Goal: Task Accomplishment & Management: Use online tool/utility

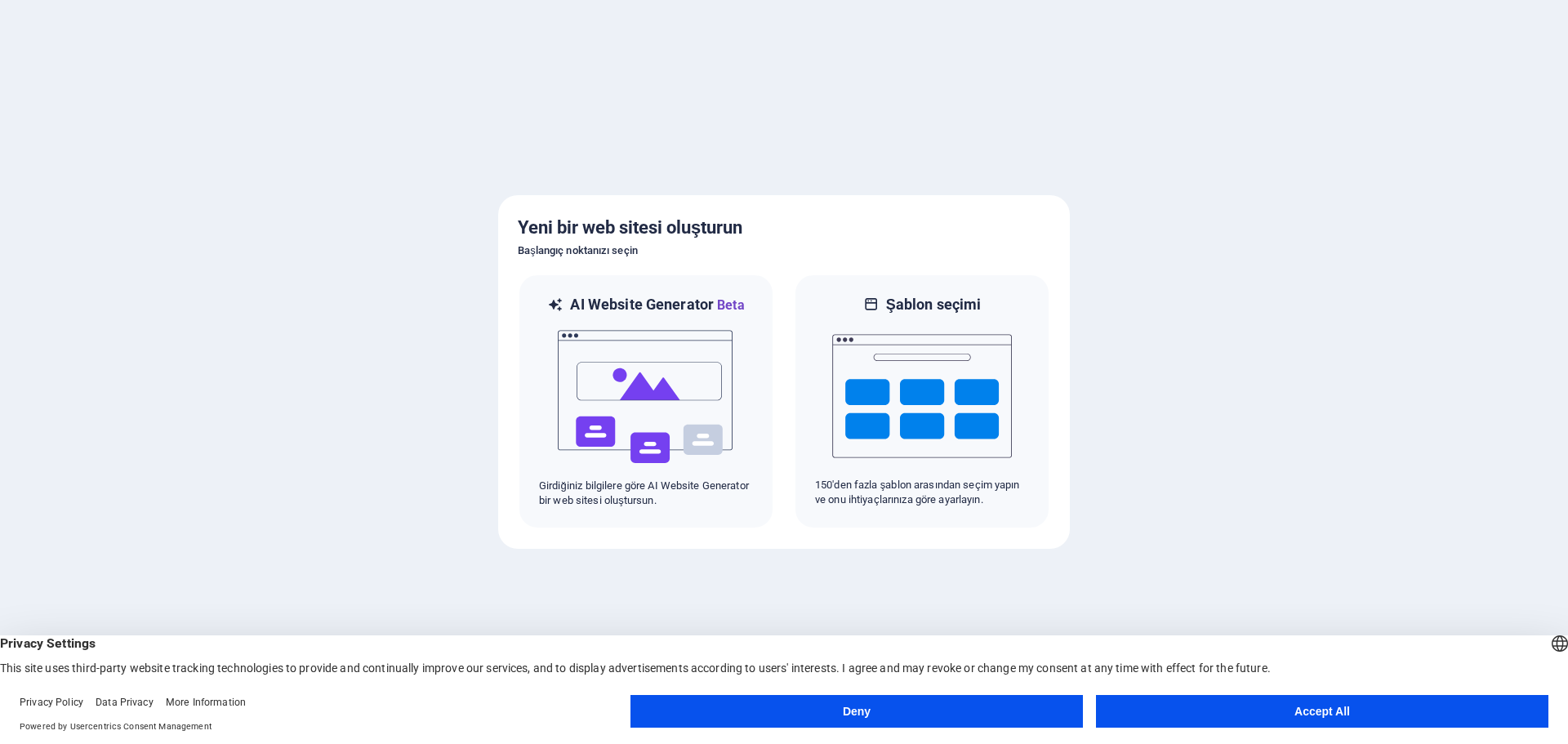
click at [1260, 715] on button "Accept All" at bounding box center [1322, 711] width 452 height 32
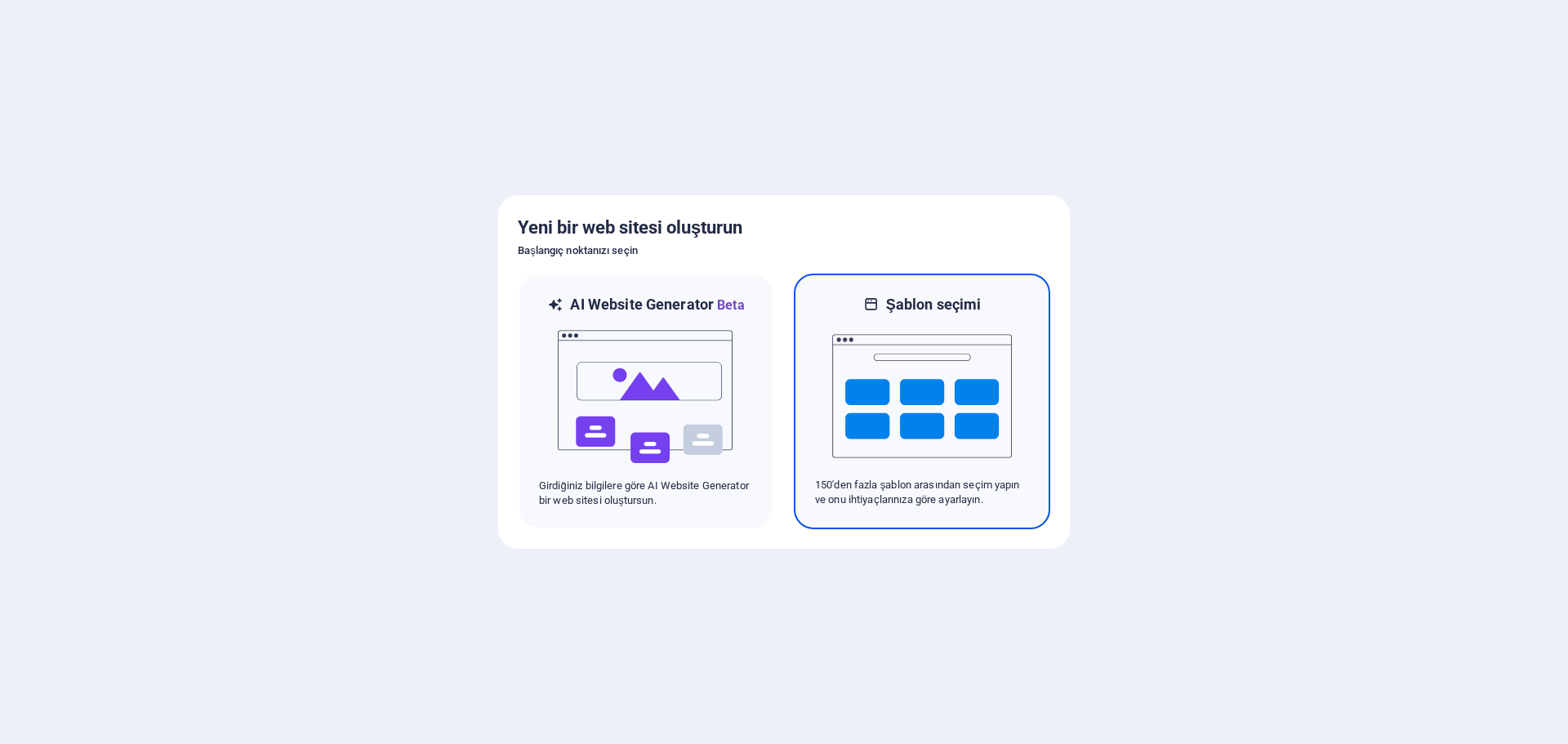
click at [935, 395] on img at bounding box center [922, 396] width 180 height 163
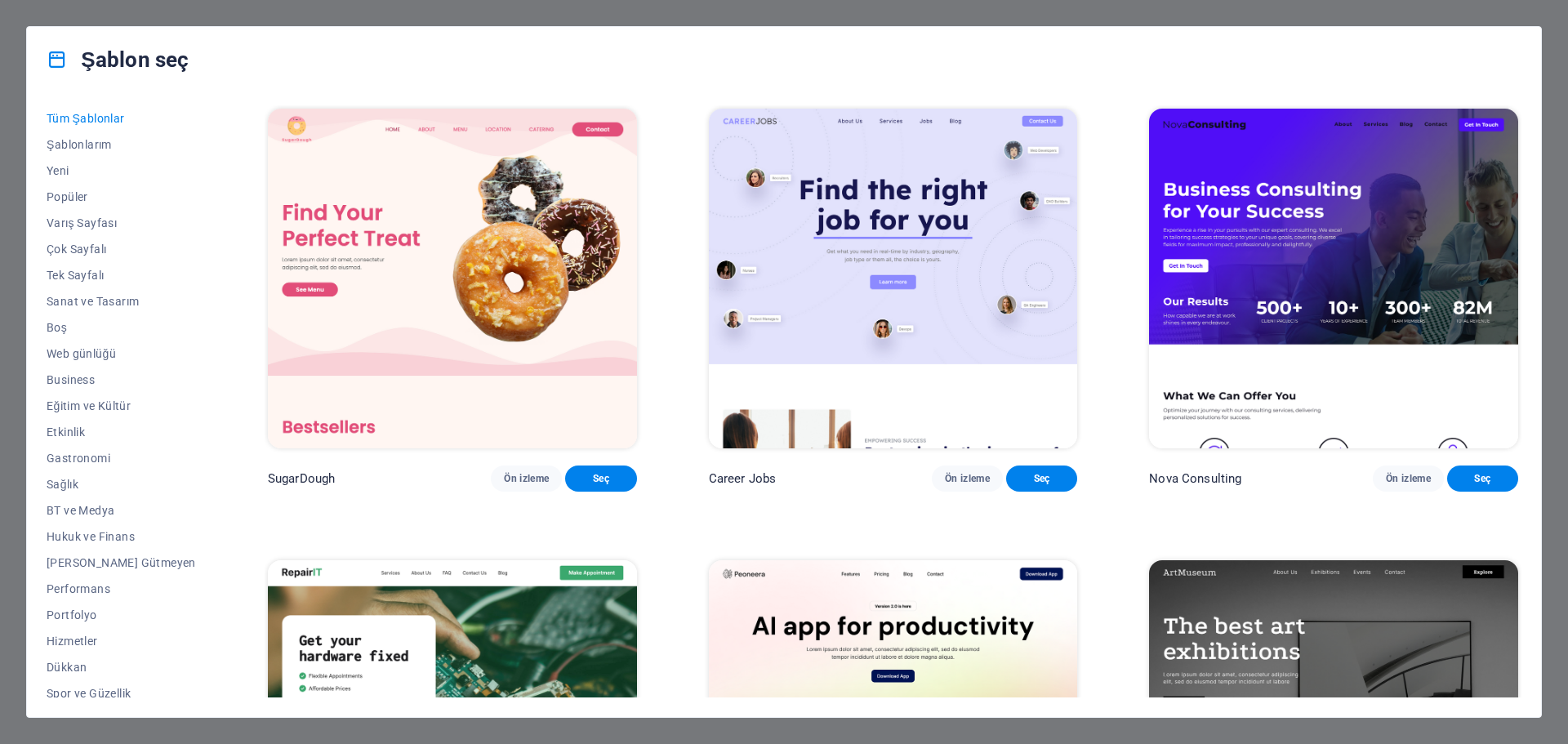
drag, startPoint x: 1521, startPoint y: 112, endPoint x: 1521, endPoint y: 126, distance: 14.0
click at [1521, 126] on div "Tüm Şablonlar Şablonlarım Yeni Popüler Varış Sayfası Çok Sayfalı Tek Sayfalı Sa…" at bounding box center [783, 404] width 1514 height 624
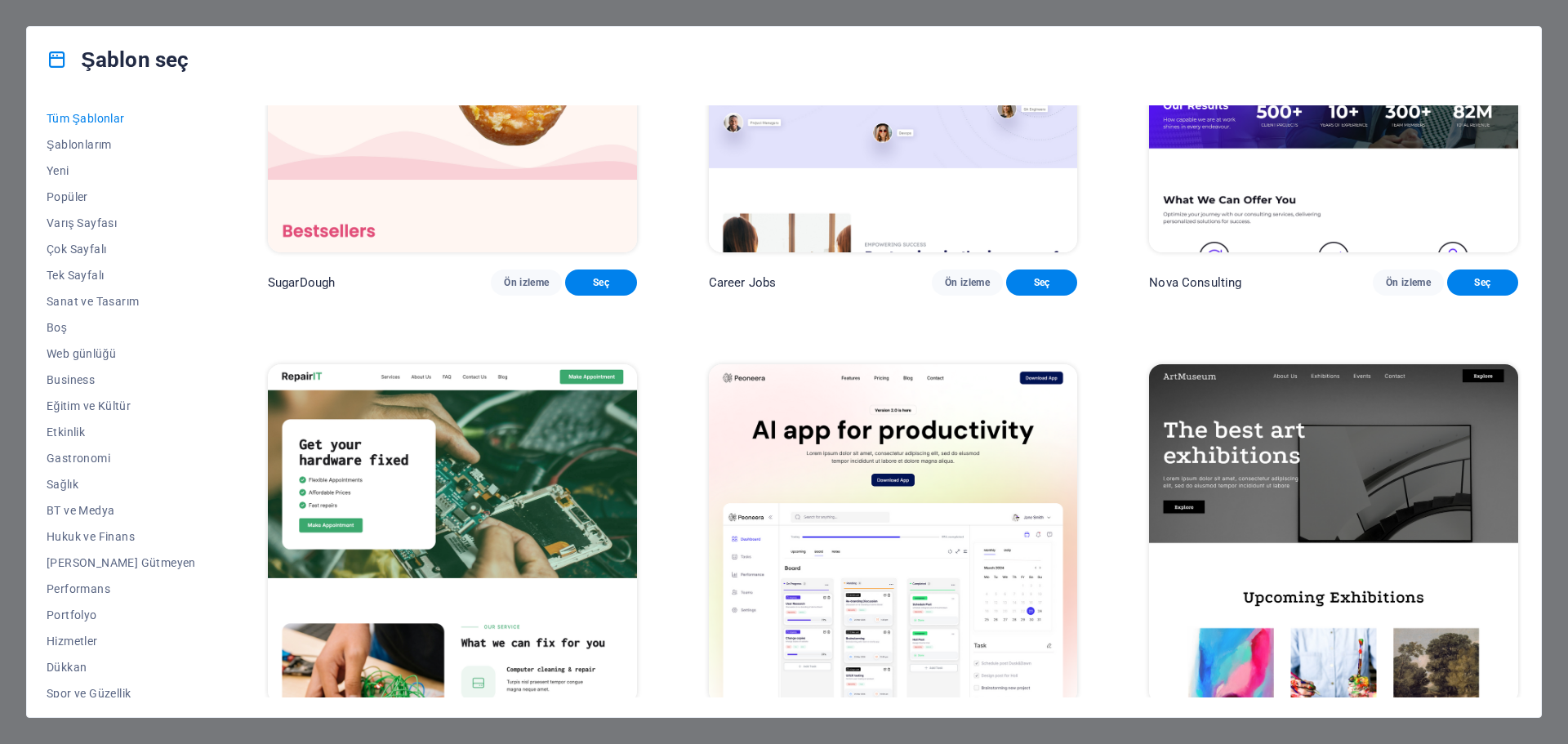
scroll to position [245, 0]
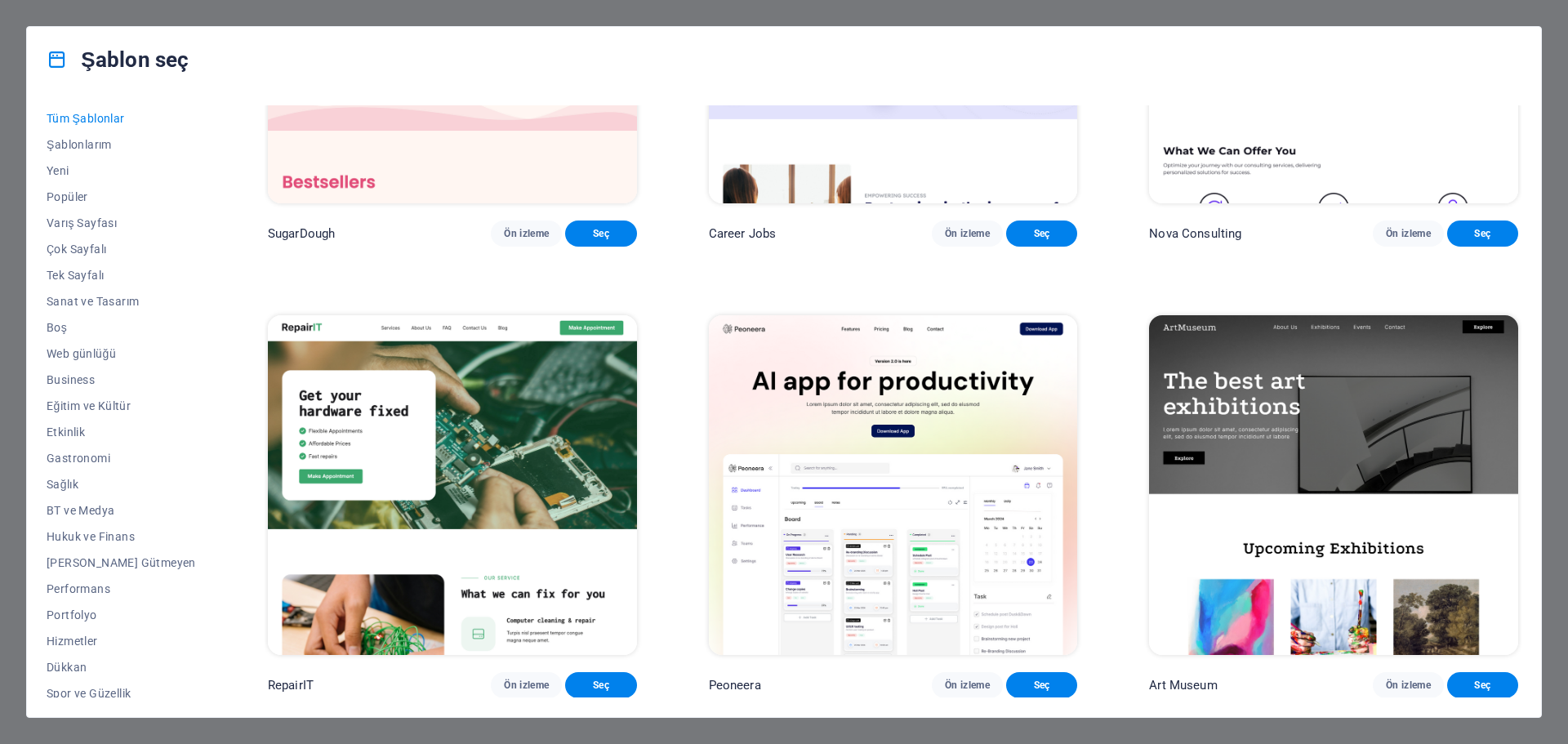
click at [1177, 242] on p "Nova Consulting" at bounding box center [1195, 234] width 92 height 17
drag, startPoint x: 1177, startPoint y: 244, endPoint x: 1150, endPoint y: 239, distance: 27.5
click at [1150, 239] on p "Nova Consulting" at bounding box center [1195, 234] width 92 height 17
click at [1245, 247] on div "Nova Consulting Ön izleme Seç" at bounding box center [1334, 233] width 369 height 26
click at [1410, 240] on span "Ön izleme" at bounding box center [1408, 234] width 45 height 13
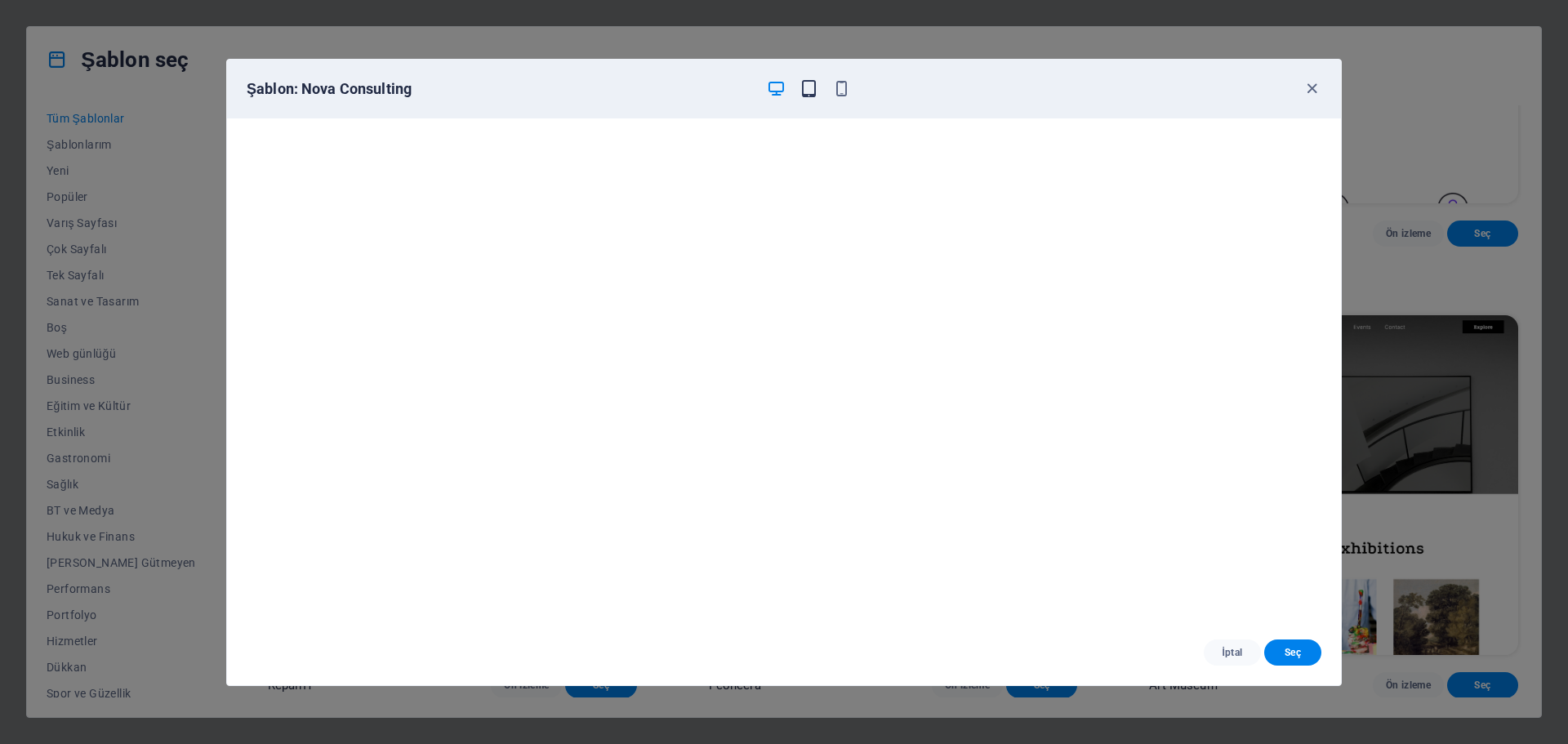
click at [811, 94] on icon "button" at bounding box center [809, 88] width 19 height 19
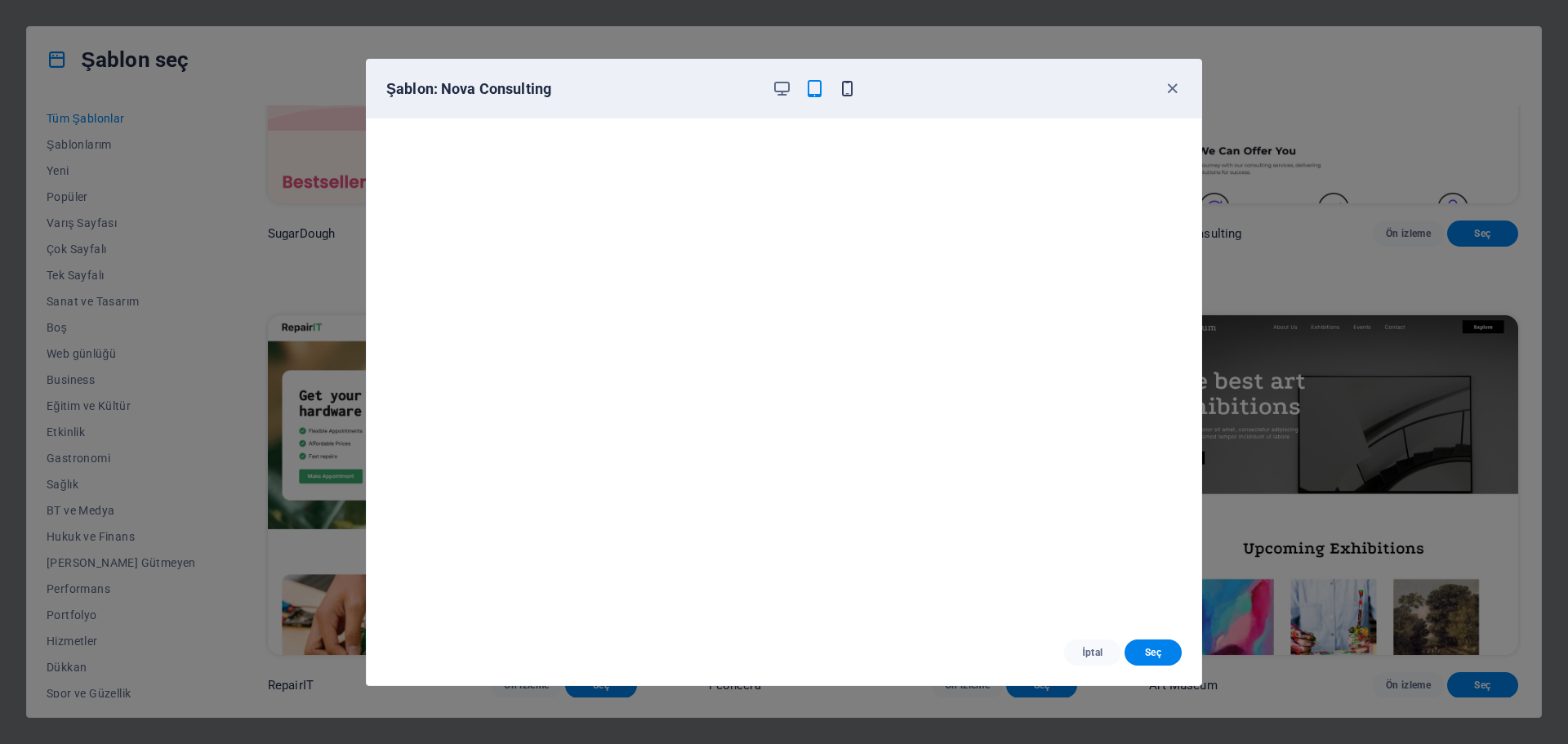
click at [841, 91] on icon "button" at bounding box center [847, 88] width 19 height 19
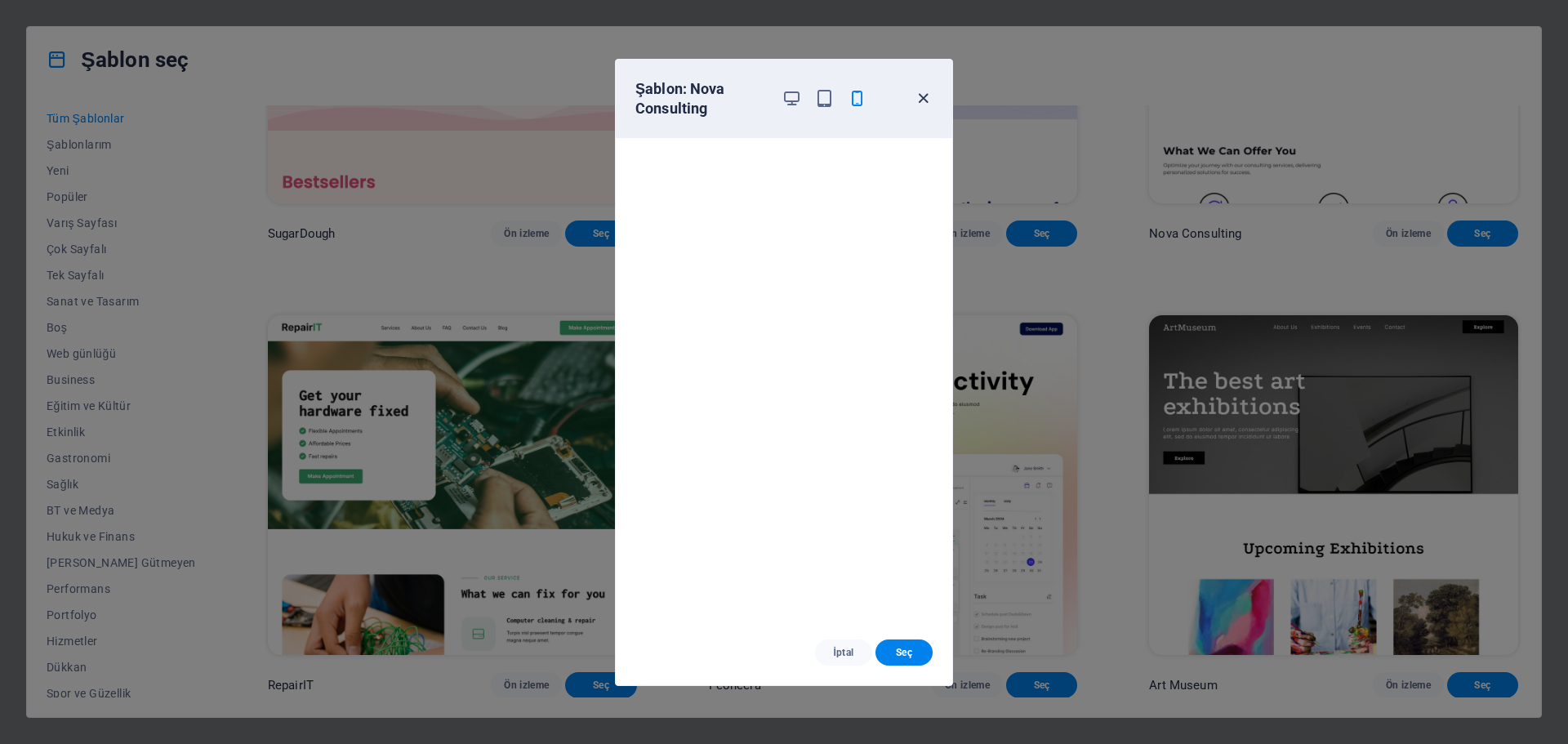
click at [921, 96] on icon "button" at bounding box center [923, 98] width 19 height 19
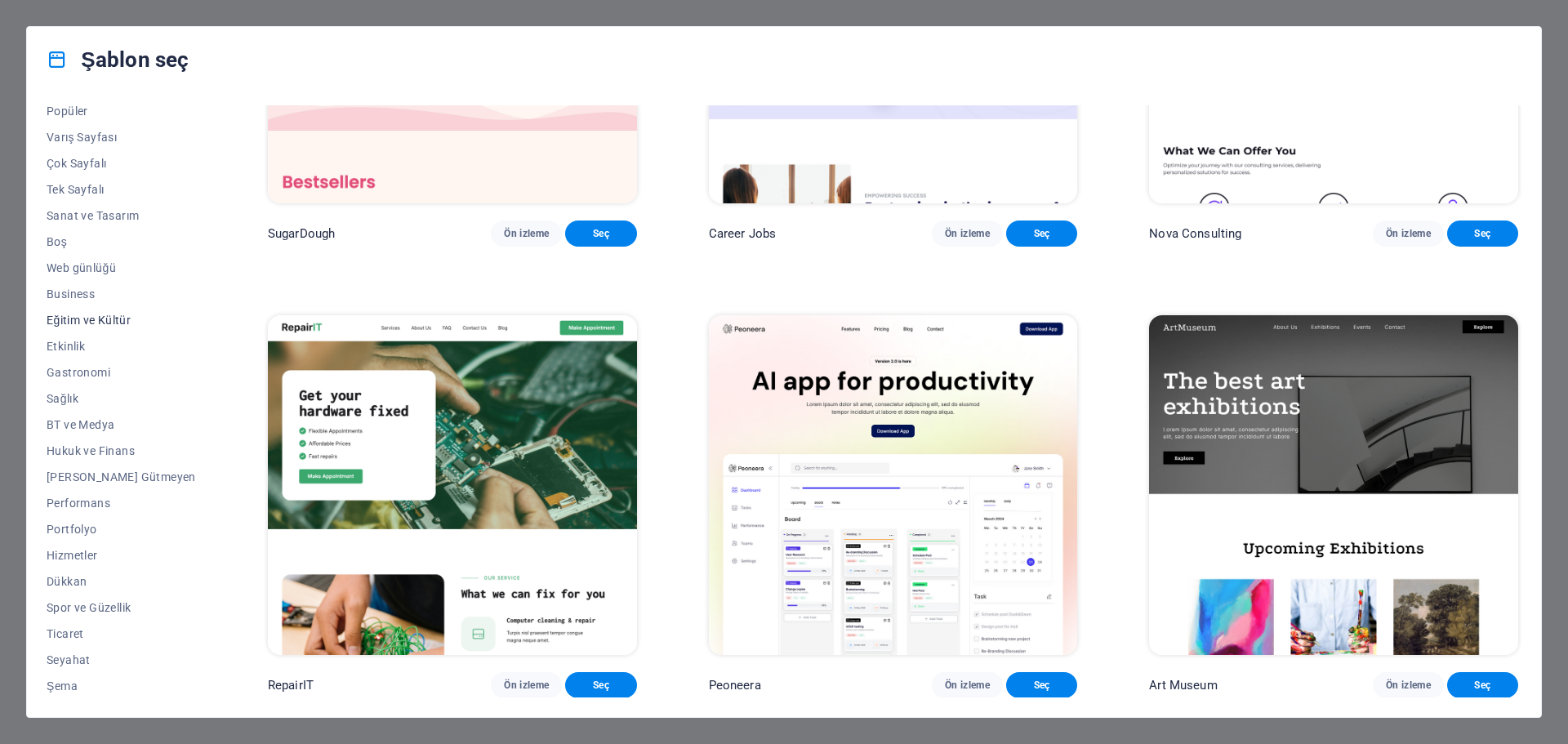
scroll to position [87, 0]
click at [78, 628] on span "Ticaret" at bounding box center [121, 632] width 150 height 13
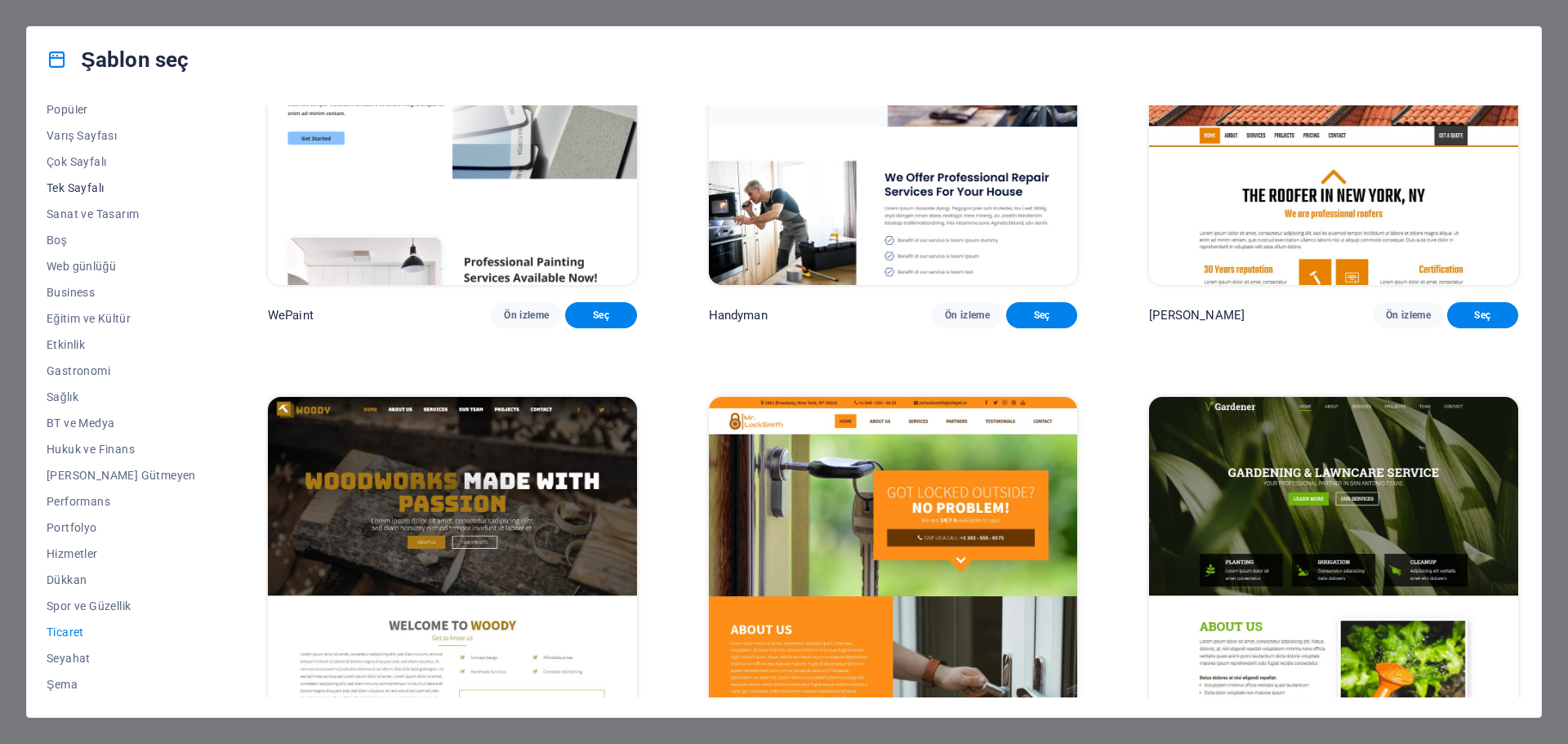
scroll to position [0, 0]
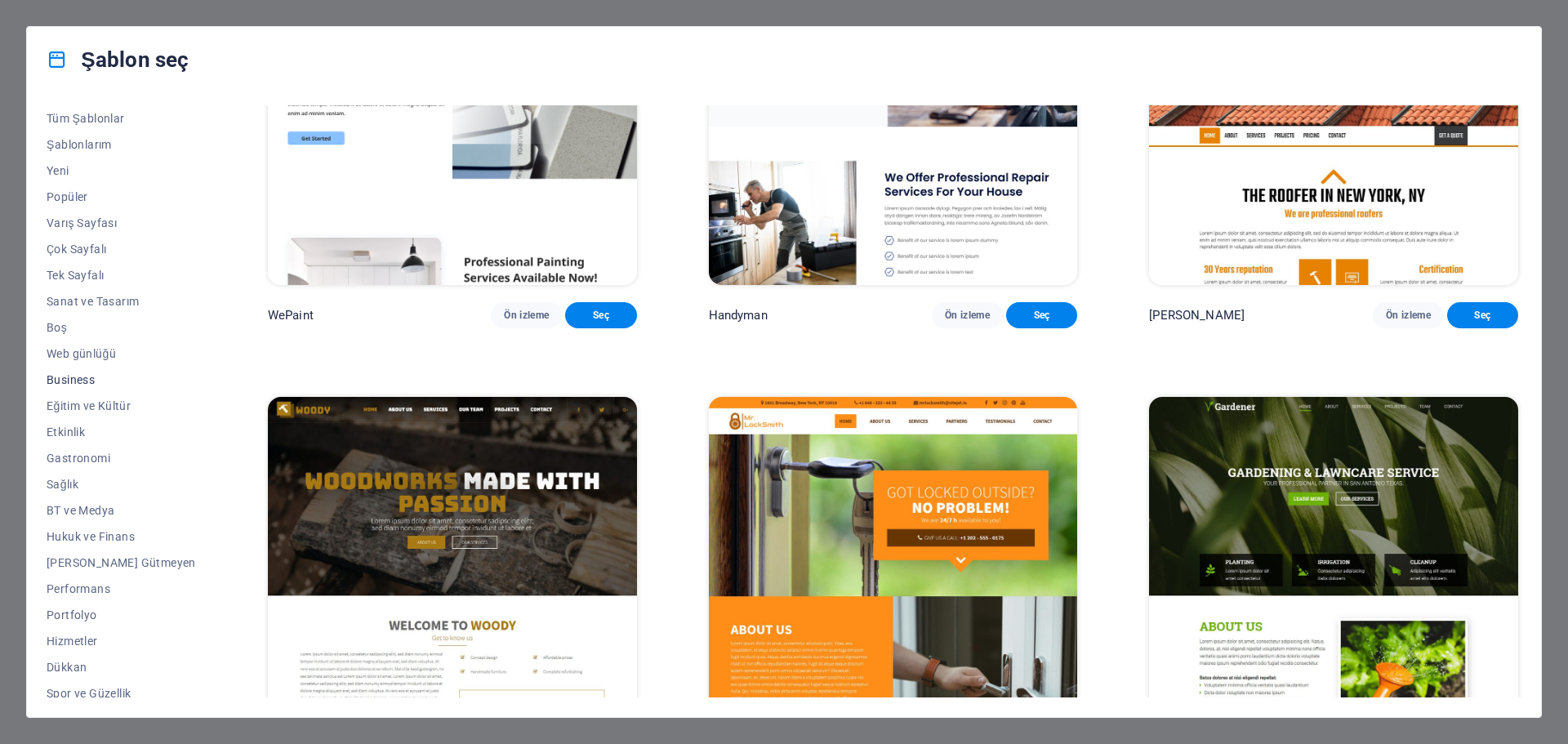
click at [66, 379] on span "Business" at bounding box center [121, 380] width 150 height 13
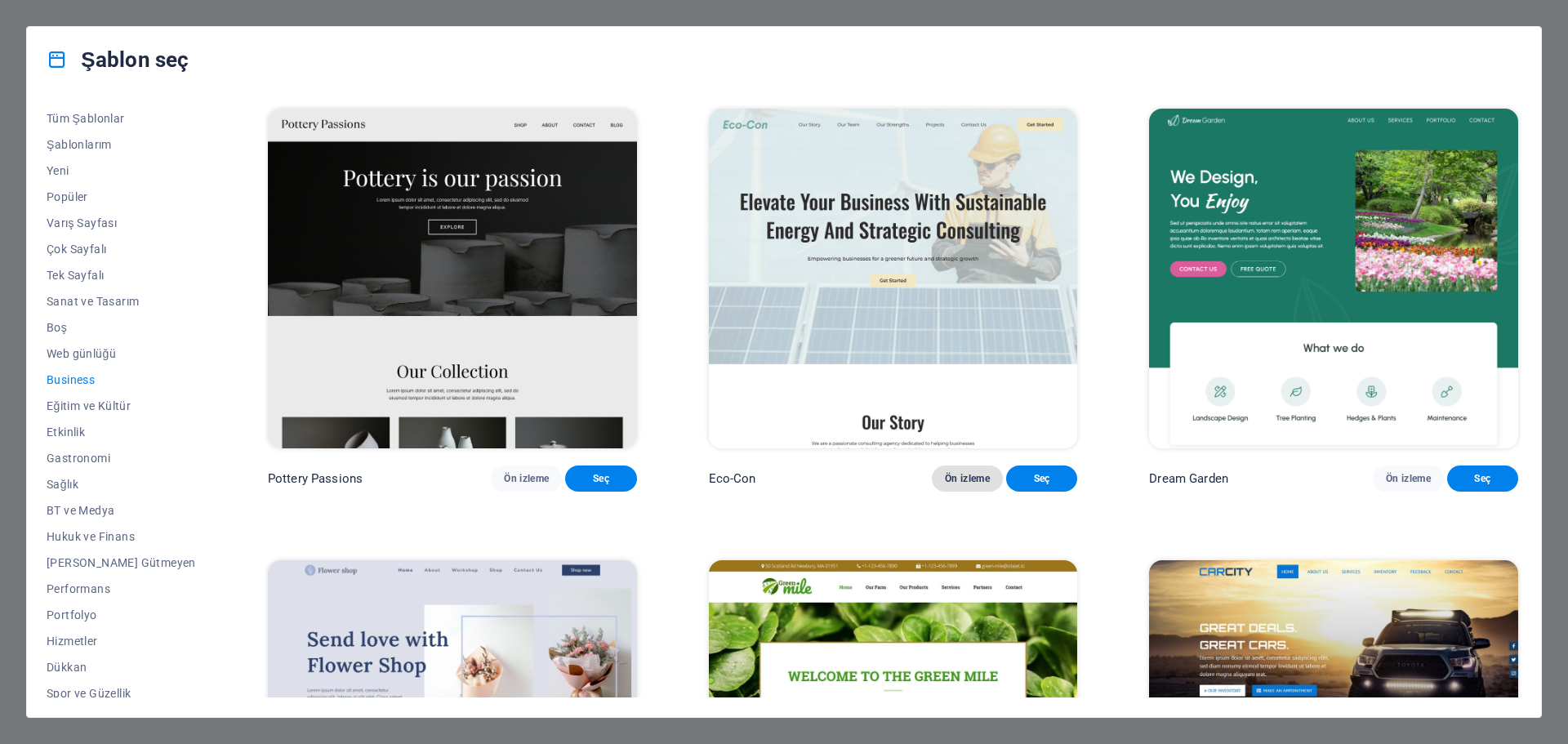
click at [949, 485] on span "Ön izleme" at bounding box center [968, 479] width 45 height 13
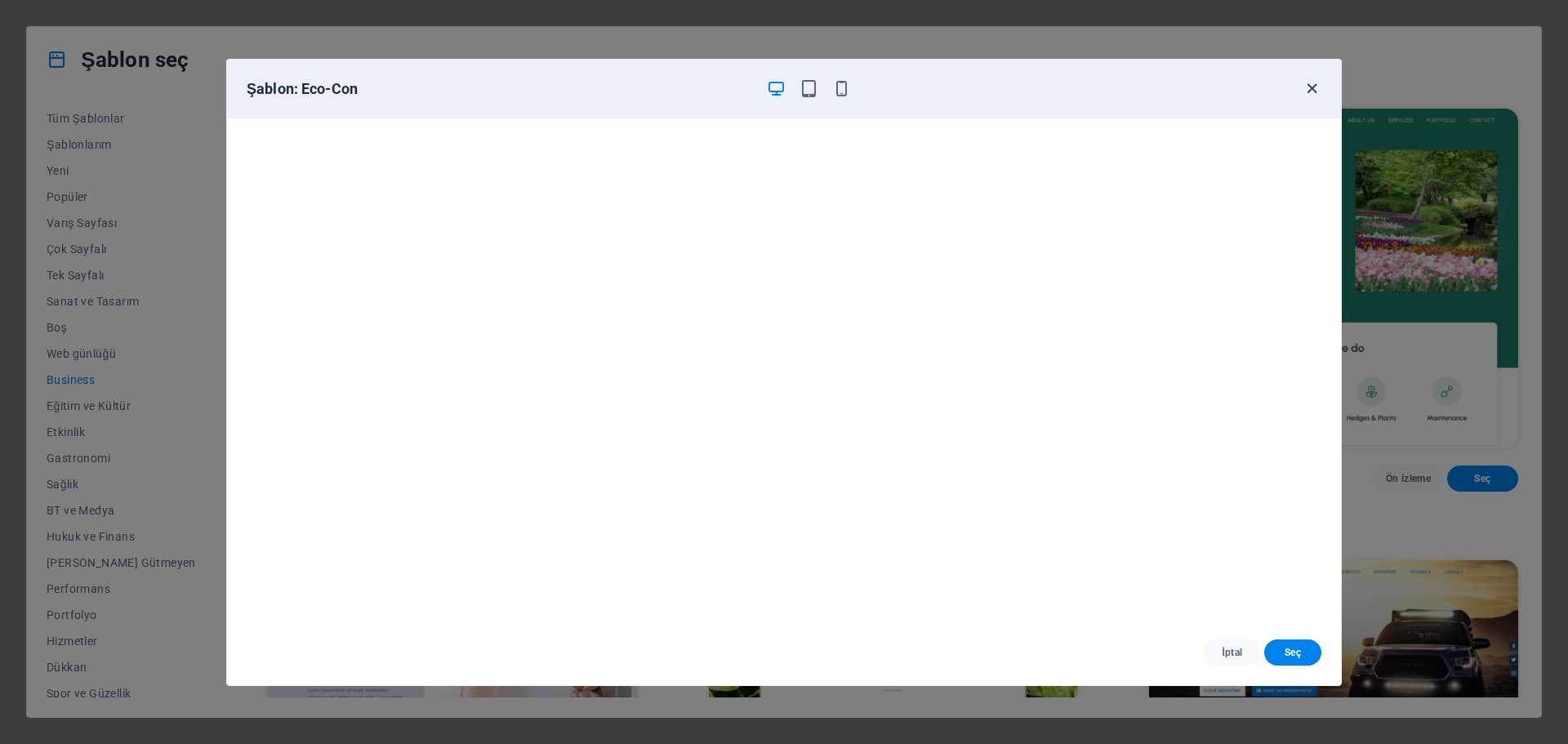
click at [1309, 91] on icon "button" at bounding box center [1312, 88] width 19 height 19
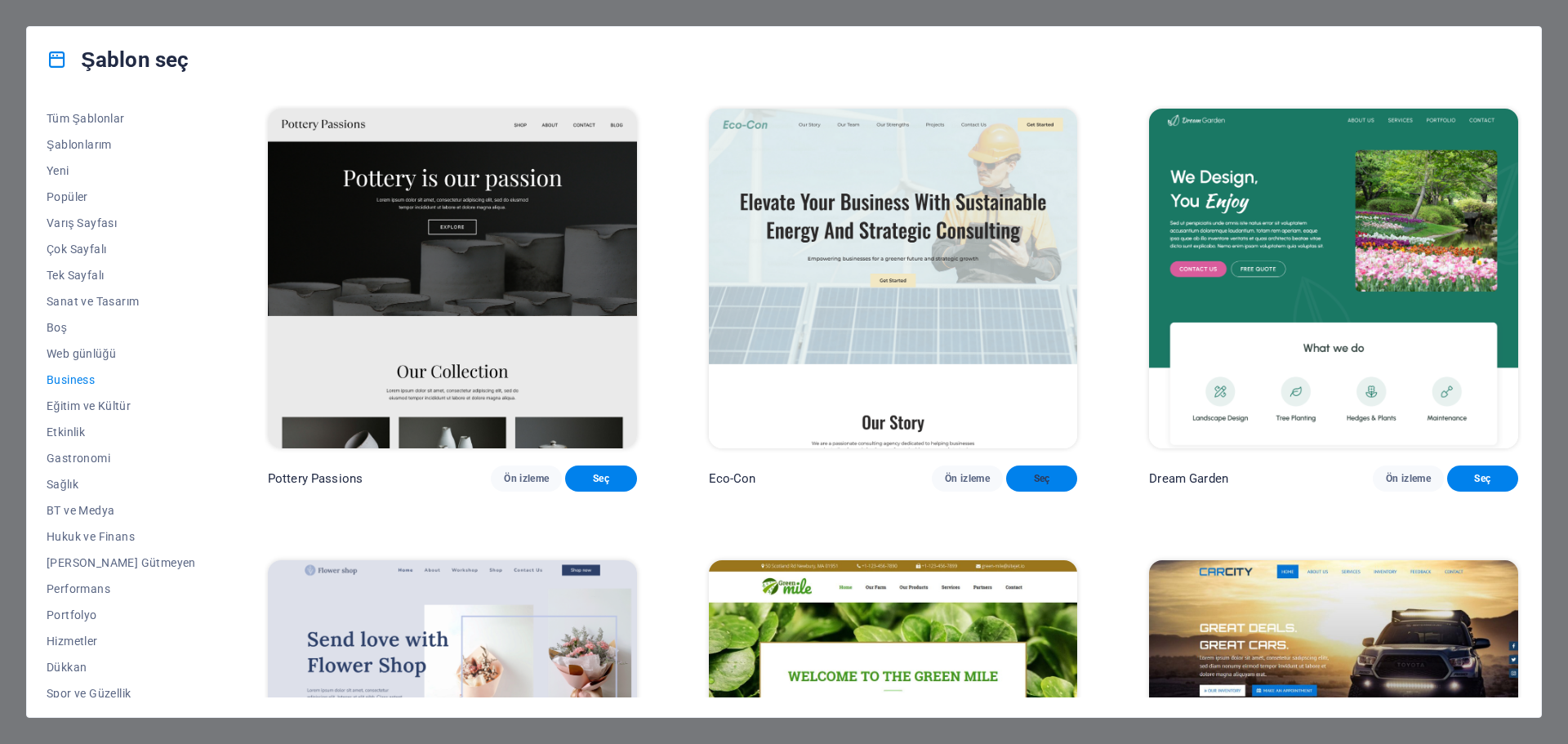
click at [1019, 485] on span "Seç" at bounding box center [1042, 479] width 45 height 13
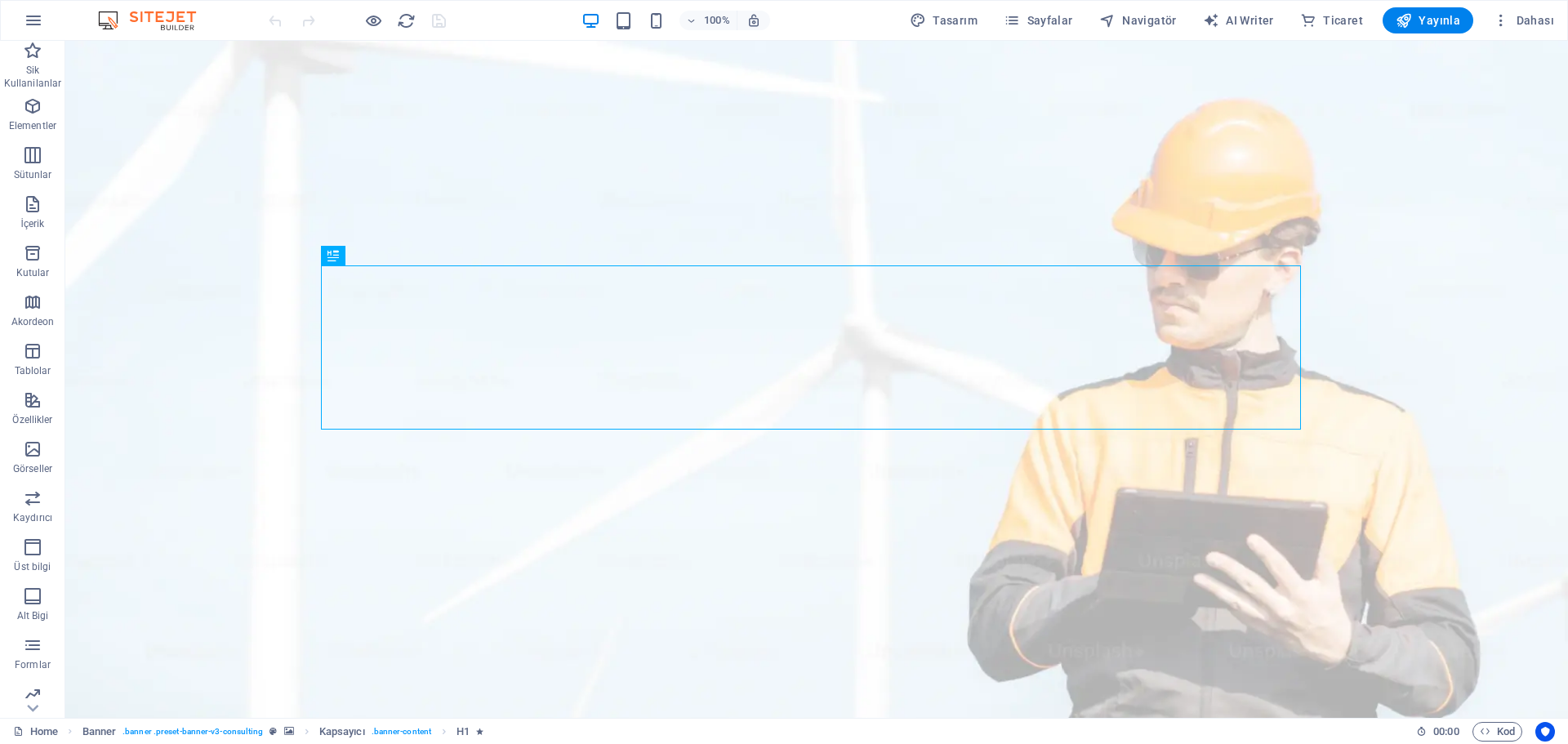
click at [180, 17] on img at bounding box center [155, 21] width 122 height 20
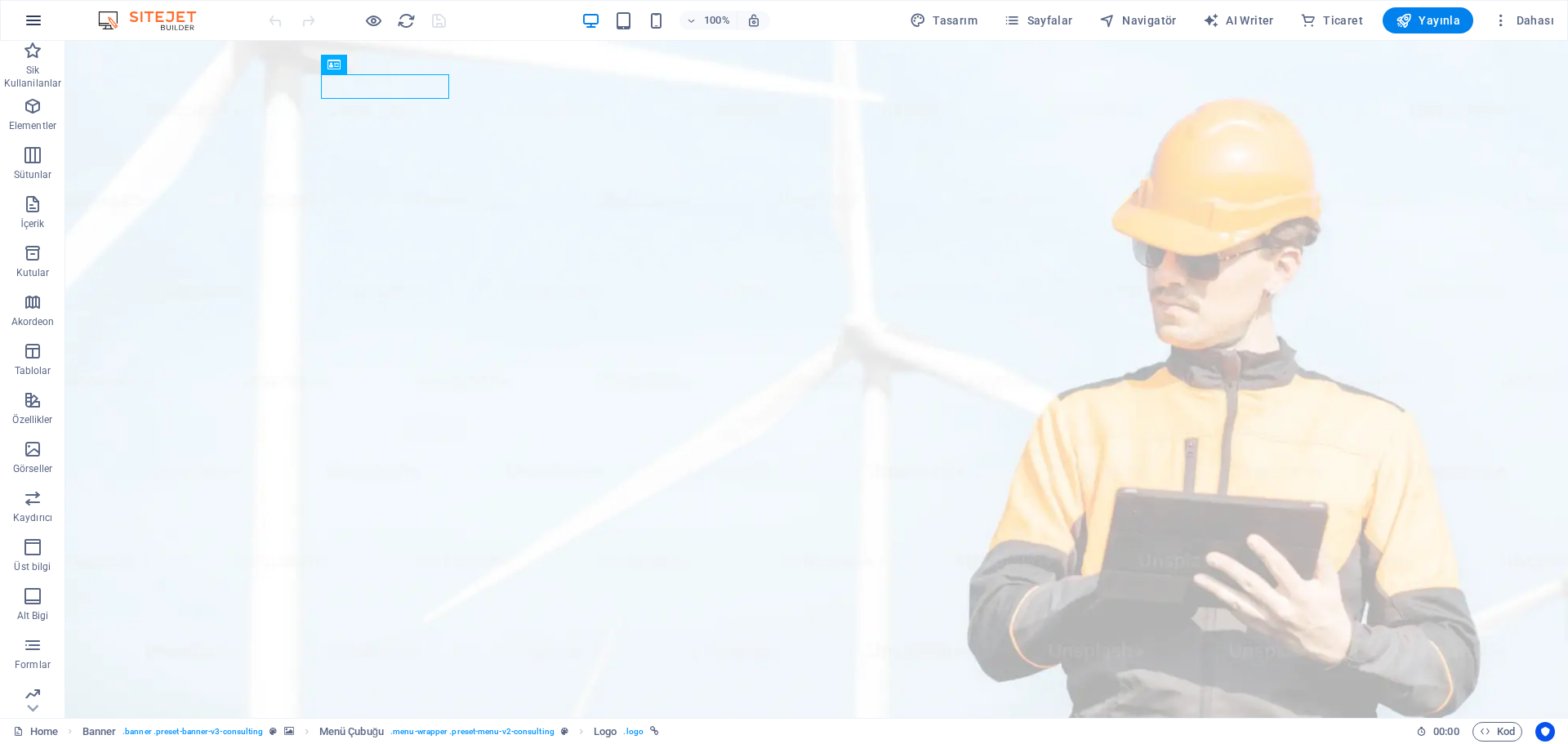
click at [38, 25] on icon "button" at bounding box center [33, 21] width 20 height 20
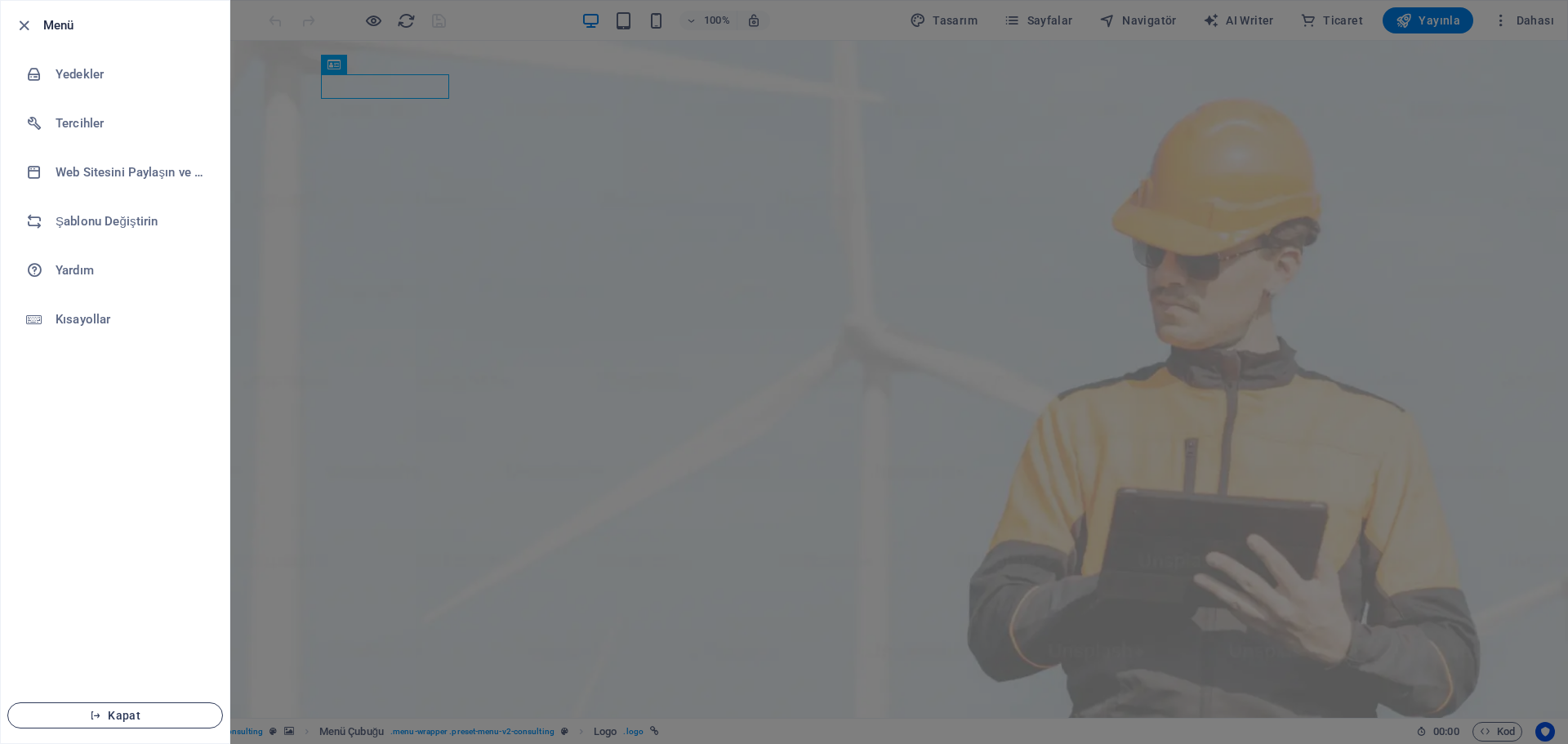
click at [108, 707] on button "Kapat" at bounding box center [115, 715] width 215 height 26
